Goal: Find contact information: Find contact information

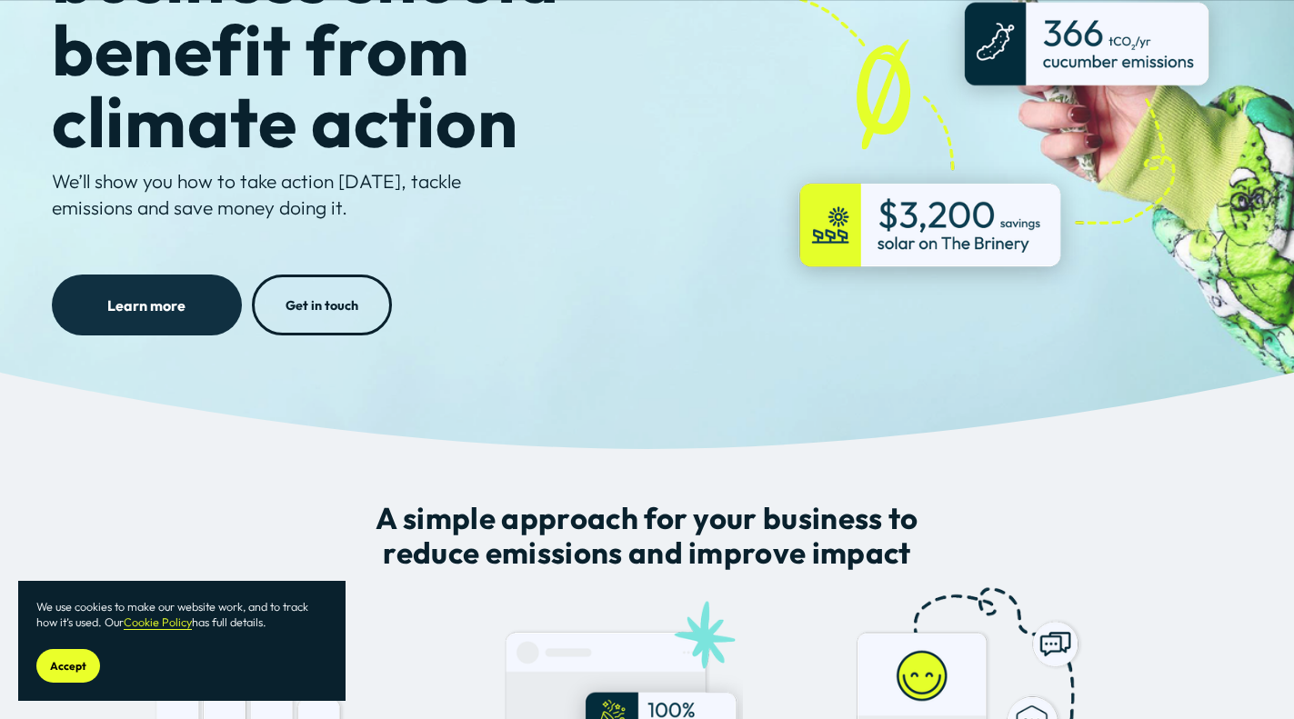
scroll to position [877, 0]
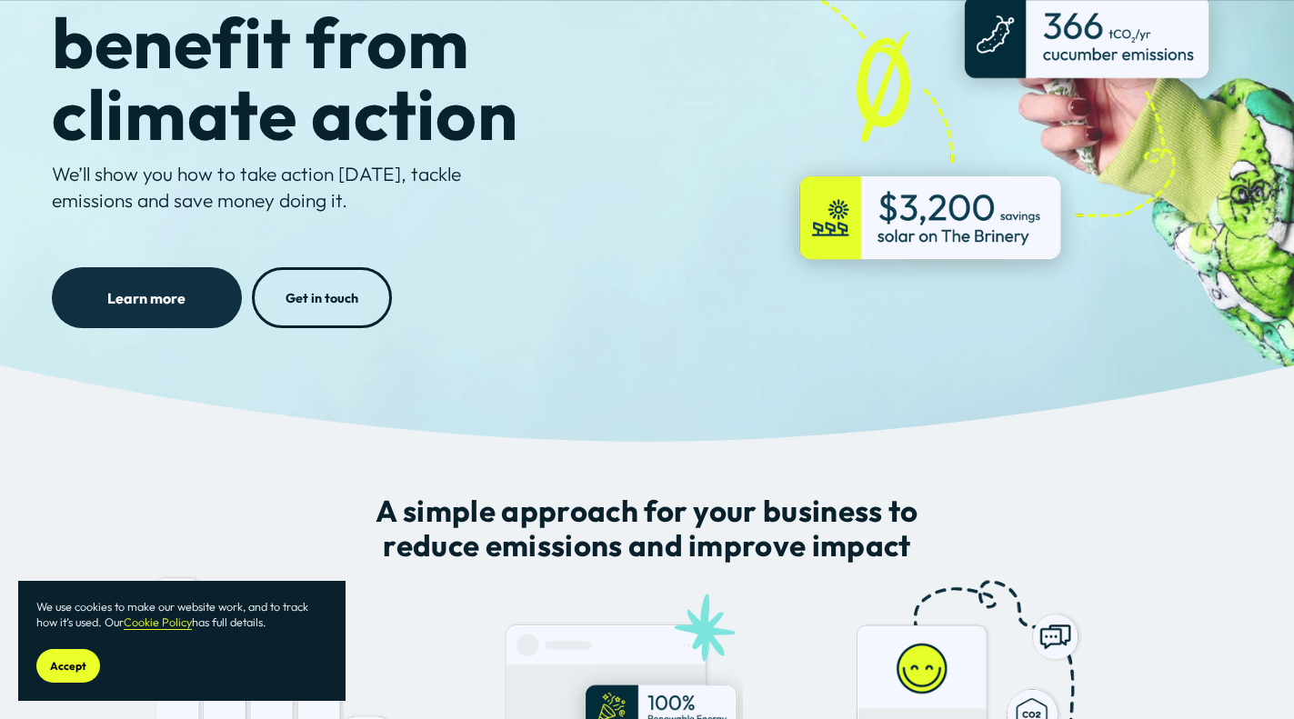
click at [64, 682] on button "Accept" at bounding box center [68, 666] width 64 height 34
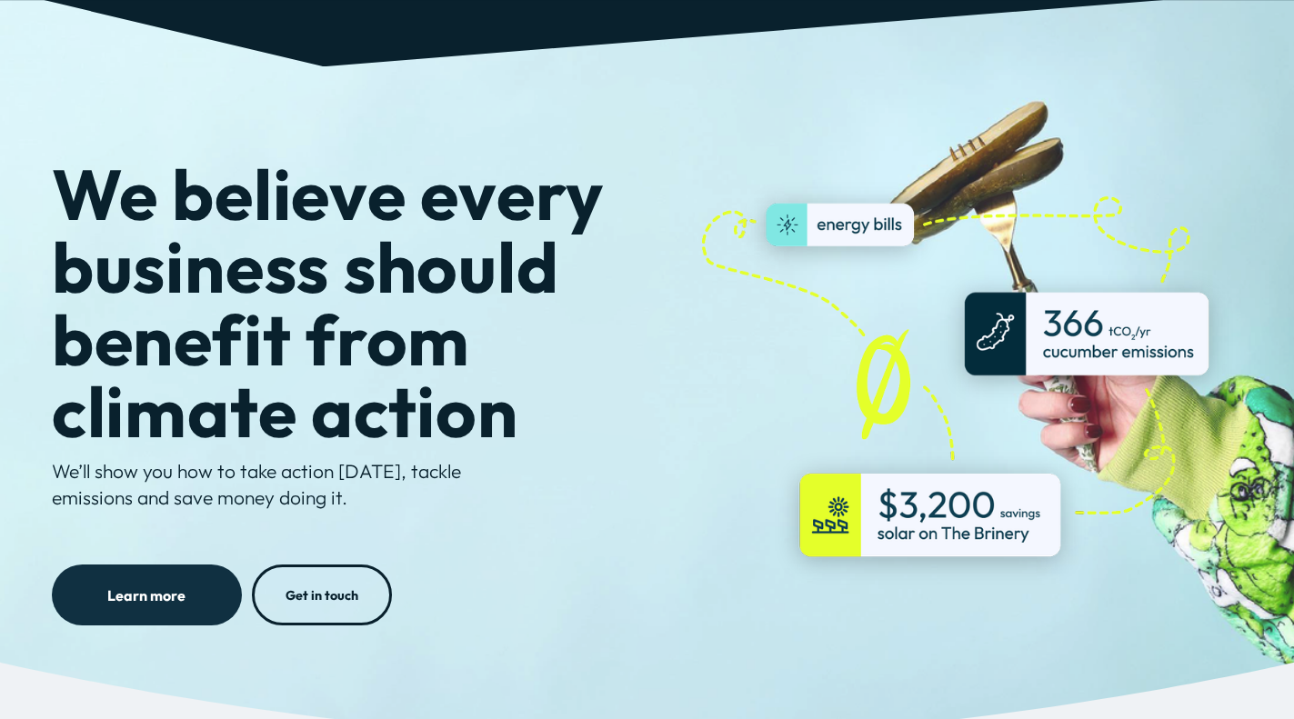
scroll to position [0, 0]
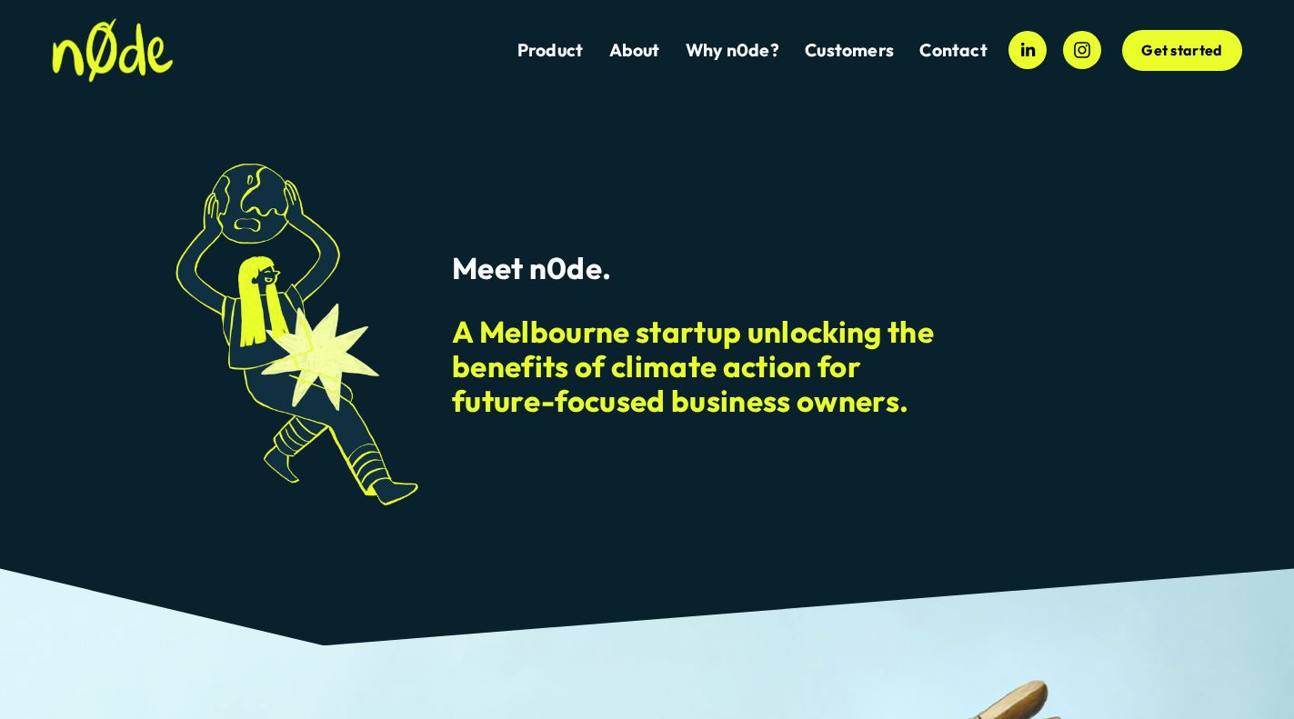
click at [1151, 51] on link "Get started" at bounding box center [1182, 51] width 120 height 42
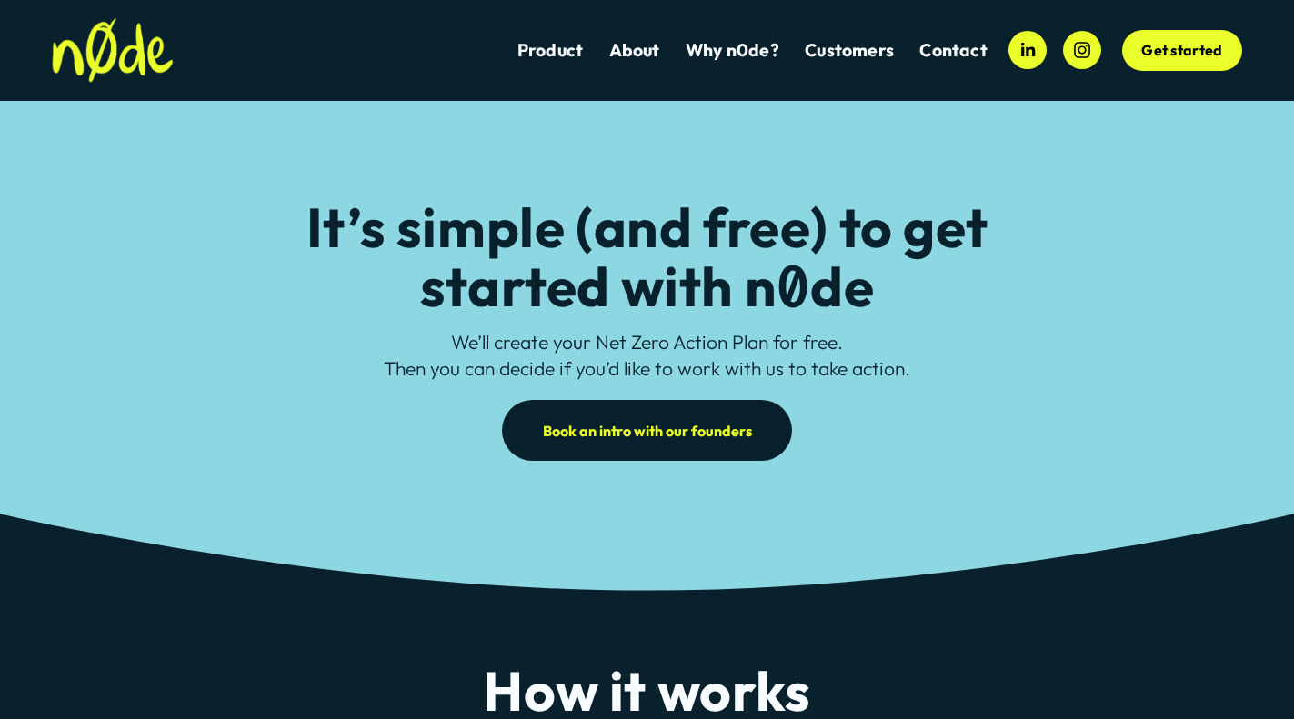
click at [1020, 37] on link "LinkedIn" at bounding box center [1028, 50] width 38 height 38
click at [936, 61] on link "Contact" at bounding box center [953, 50] width 67 height 25
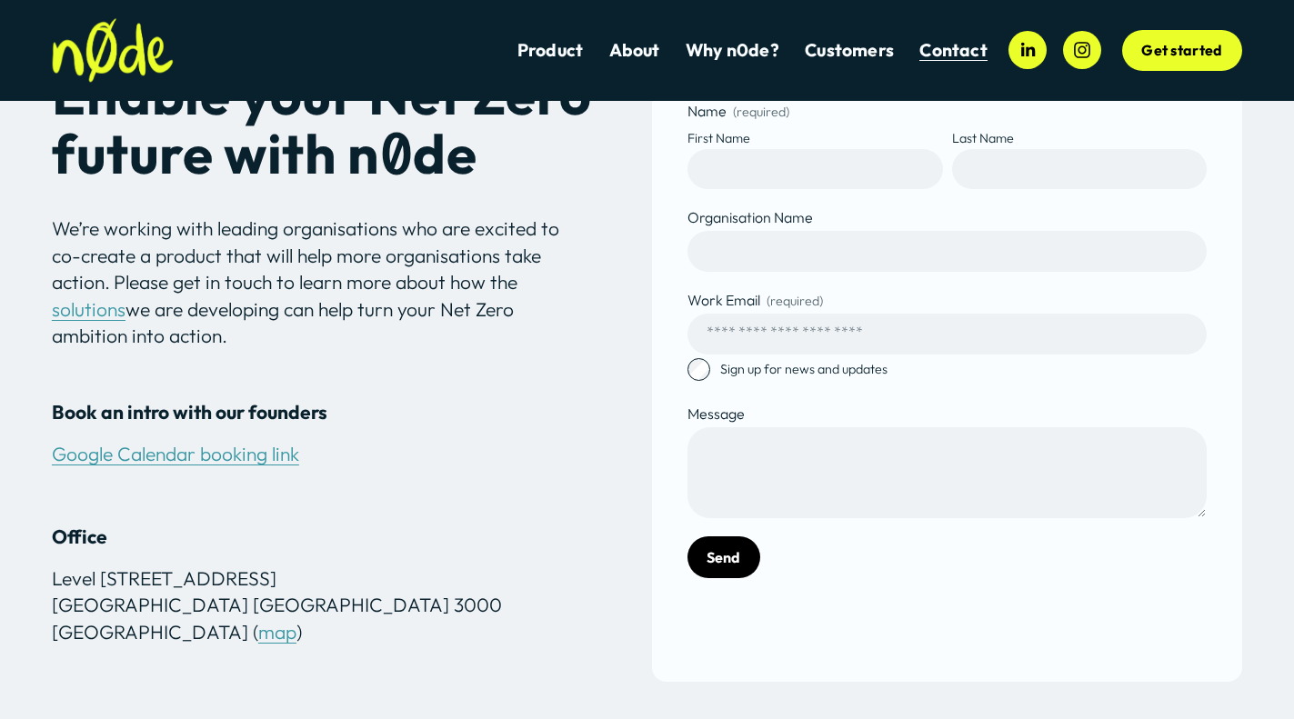
scroll to position [446, 0]
